Goal: Information Seeking & Learning: Learn about a topic

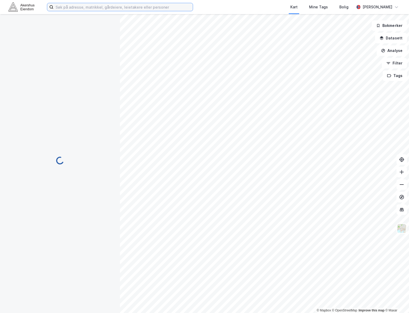
click at [145, 9] on input at bounding box center [122, 7] width 139 height 8
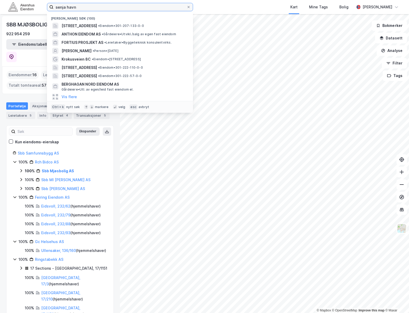
type input "senja havn"
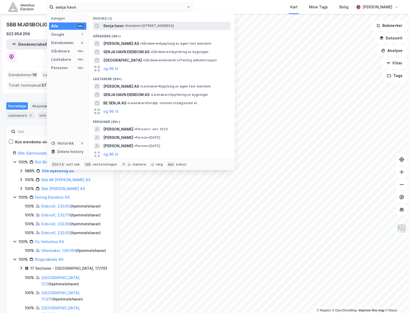
click at [174, 25] on span "• Eiendom • [STREET_ADDRESS]" at bounding box center [149, 26] width 49 height 4
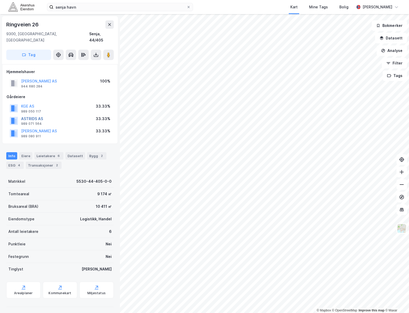
click at [0, 0] on button "ASTRIDS AS" at bounding box center [0, 0] width 0 height 0
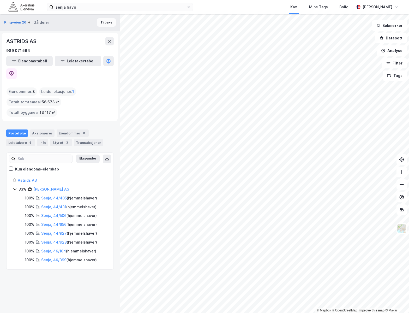
click at [106, 20] on button "Tilbake" at bounding box center [106, 22] width 19 height 8
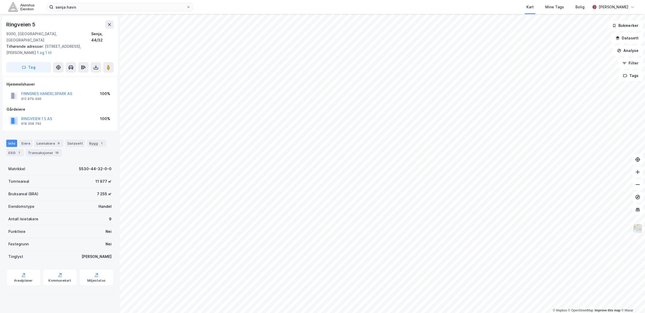
click at [46, 114] on div "RINGVEIEN 1 5 AS 918 308 792 100%" at bounding box center [60, 120] width 107 height 13
click at [0, 0] on button "RINGVEIEN 1 5 AS" at bounding box center [0, 0] width 0 height 0
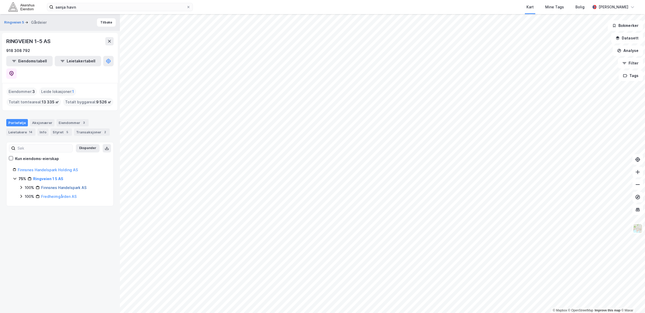
click at [55, 185] on link "Finnsnes Handelspark AS" at bounding box center [63, 187] width 45 height 4
